Goal: Task Accomplishment & Management: Use online tool/utility

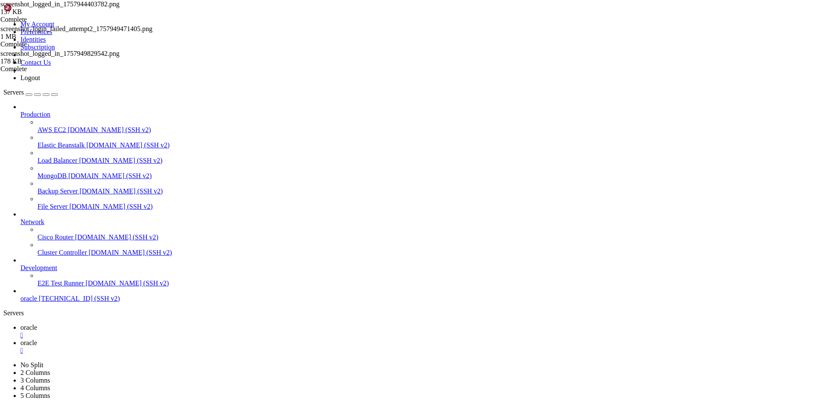
scroll to position [11536, 0]
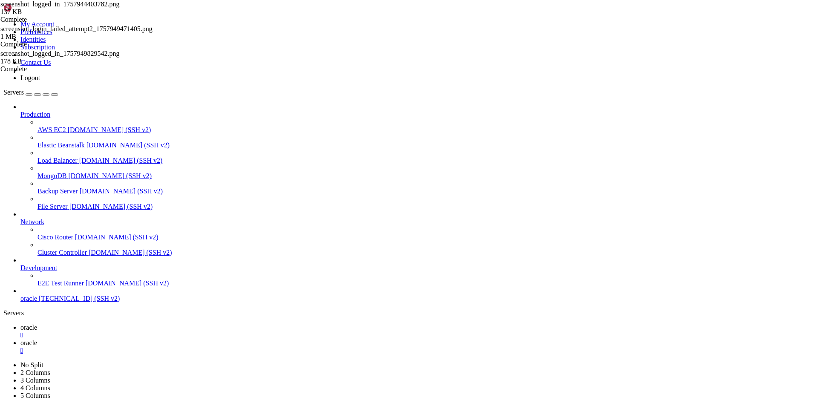
scroll to position [12984, 0]
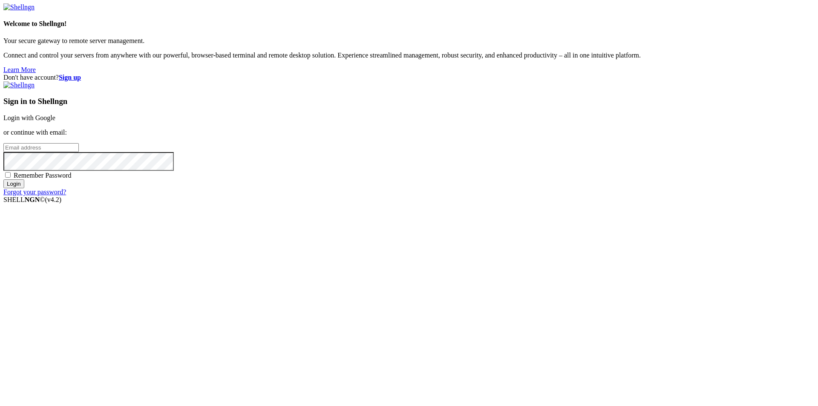
type input "[EMAIL_ADDRESS][DOMAIN_NAME]"
click at [72, 179] on span "Remember Password" at bounding box center [43, 175] width 58 height 7
click at [11, 178] on input "Remember Password" at bounding box center [8, 175] width 6 height 6
checkbox input "true"
click at [24, 188] on input "Login" at bounding box center [13, 183] width 21 height 9
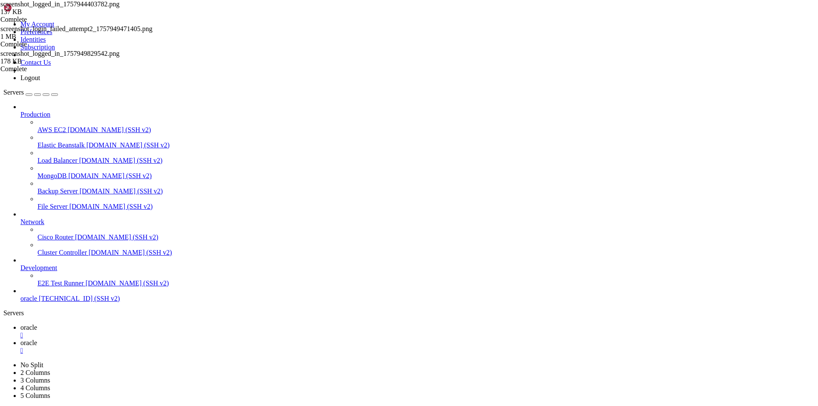
scroll to position [13209, 0]
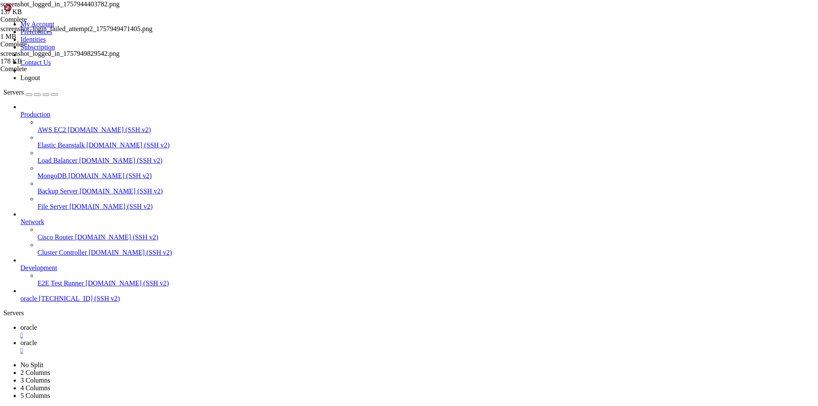
drag, startPoint x: 93, startPoint y: 573, endPoint x: 52, endPoint y: 661, distance: 96.8
click at [37, 339] on span "oracle" at bounding box center [28, 342] width 17 height 7
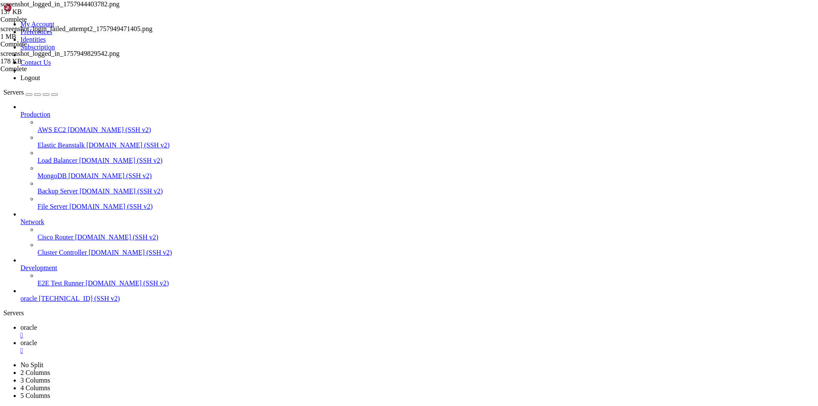
click at [20, 324] on icon at bounding box center [20, 327] width 0 height 7
click at [37, 339] on span "oracle" at bounding box center [28, 342] width 17 height 7
type input "/home/ubuntu/nodejs"
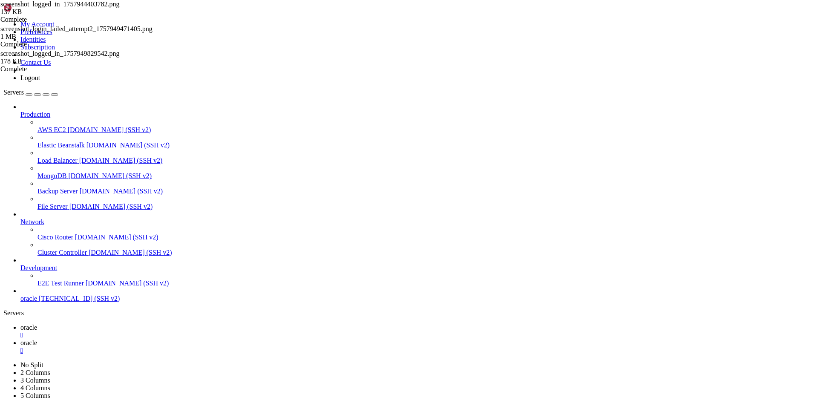
drag, startPoint x: 199, startPoint y: 131, endPoint x: 440, endPoint y: 122, distance: 241.3
click at [37, 324] on span "oracle" at bounding box center [28, 327] width 17 height 7
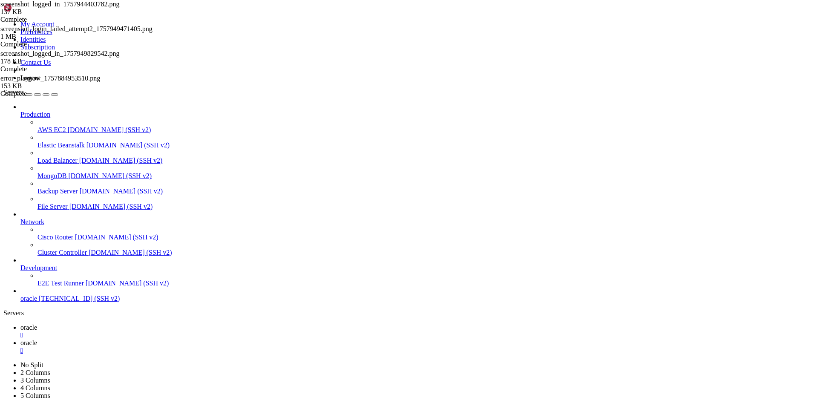
click at [176, 339] on link "oracle " at bounding box center [417, 346] width 794 height 15
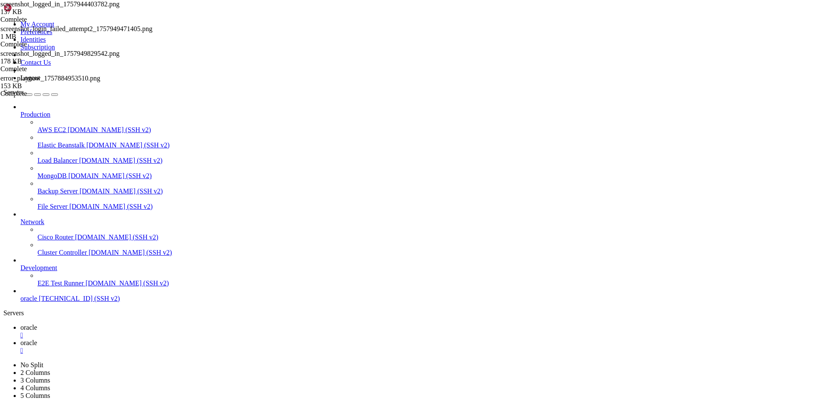
drag, startPoint x: 194, startPoint y: 149, endPoint x: -242, endPoint y: 174, distance: 436.9
click at [37, 324] on span "oracle" at bounding box center [28, 327] width 17 height 7
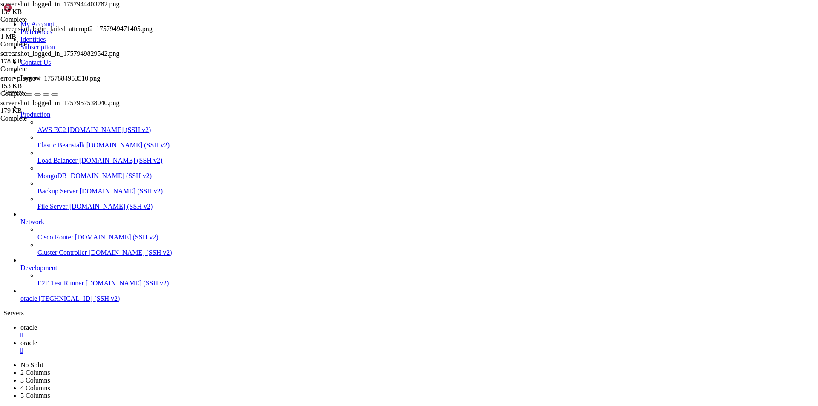
click at [20, 339] on icon at bounding box center [20, 342] width 0 height 7
click at [192, 347] on div "" at bounding box center [417, 351] width 794 height 8
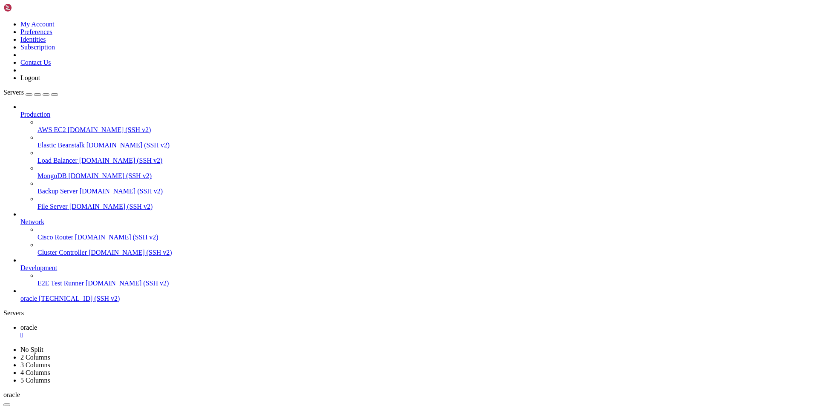
drag, startPoint x: 286, startPoint y: 618, endPoint x: 6, endPoint y: 600, distance: 280.5
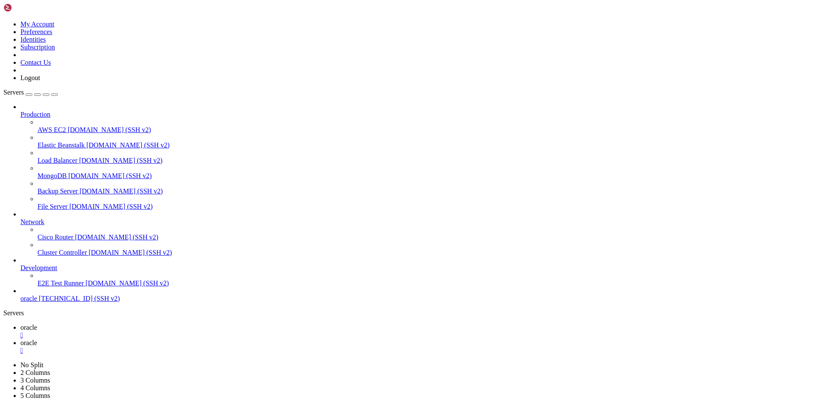
type input "/home/ubuntu/nodejs"
click at [37, 324] on span "oracle" at bounding box center [28, 327] width 17 height 7
click at [144, 331] on div "" at bounding box center [417, 335] width 794 height 8
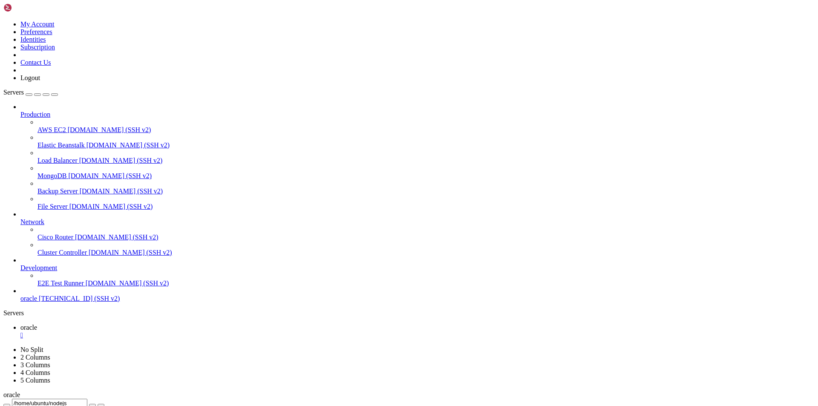
click at [147, 331] on div "" at bounding box center [417, 335] width 794 height 8
